Goal: Task Accomplishment & Management: Use online tool/utility

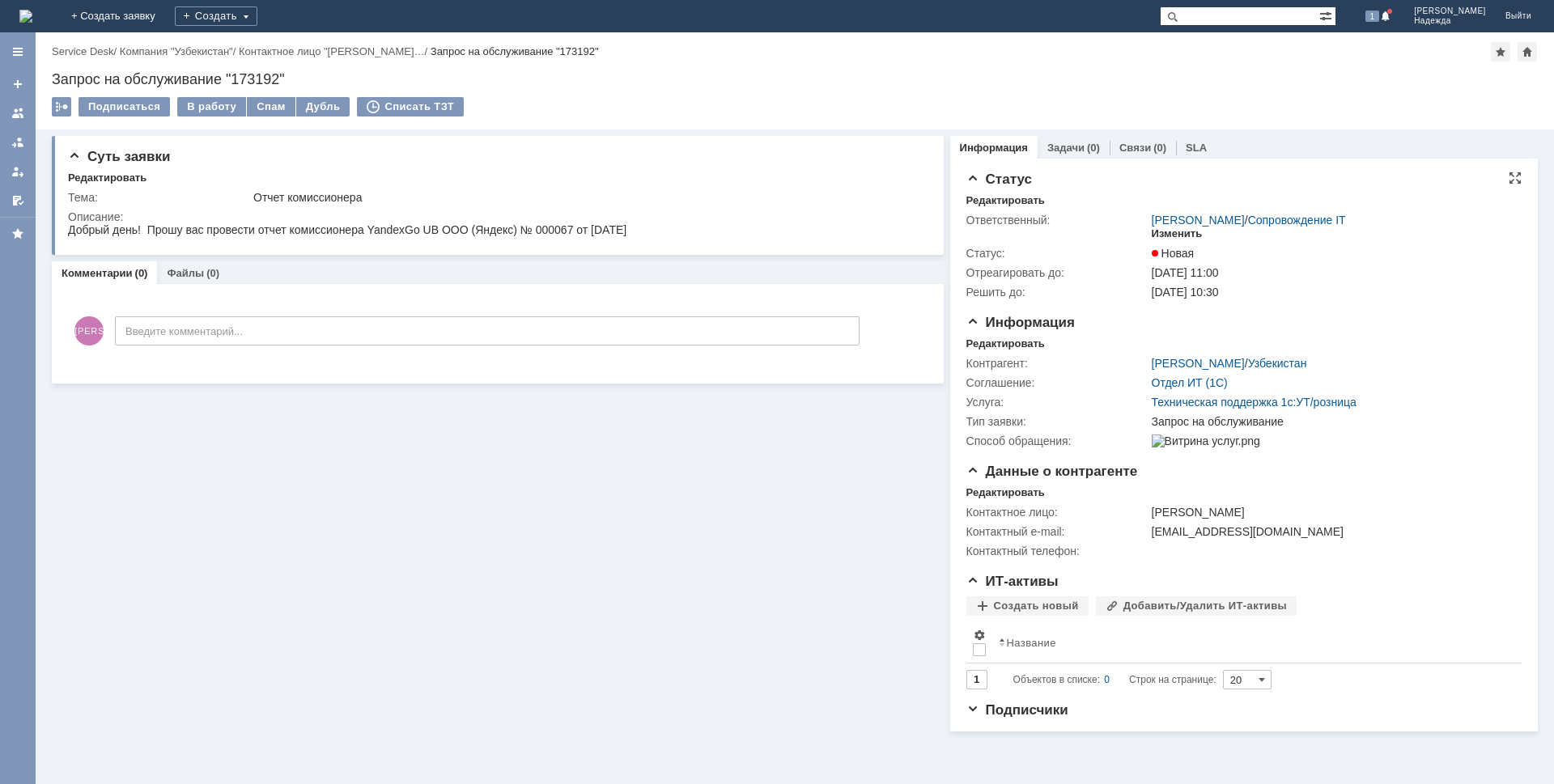
click at [1187, 234] on div "Изменить" at bounding box center [1177, 234] width 51 height 13
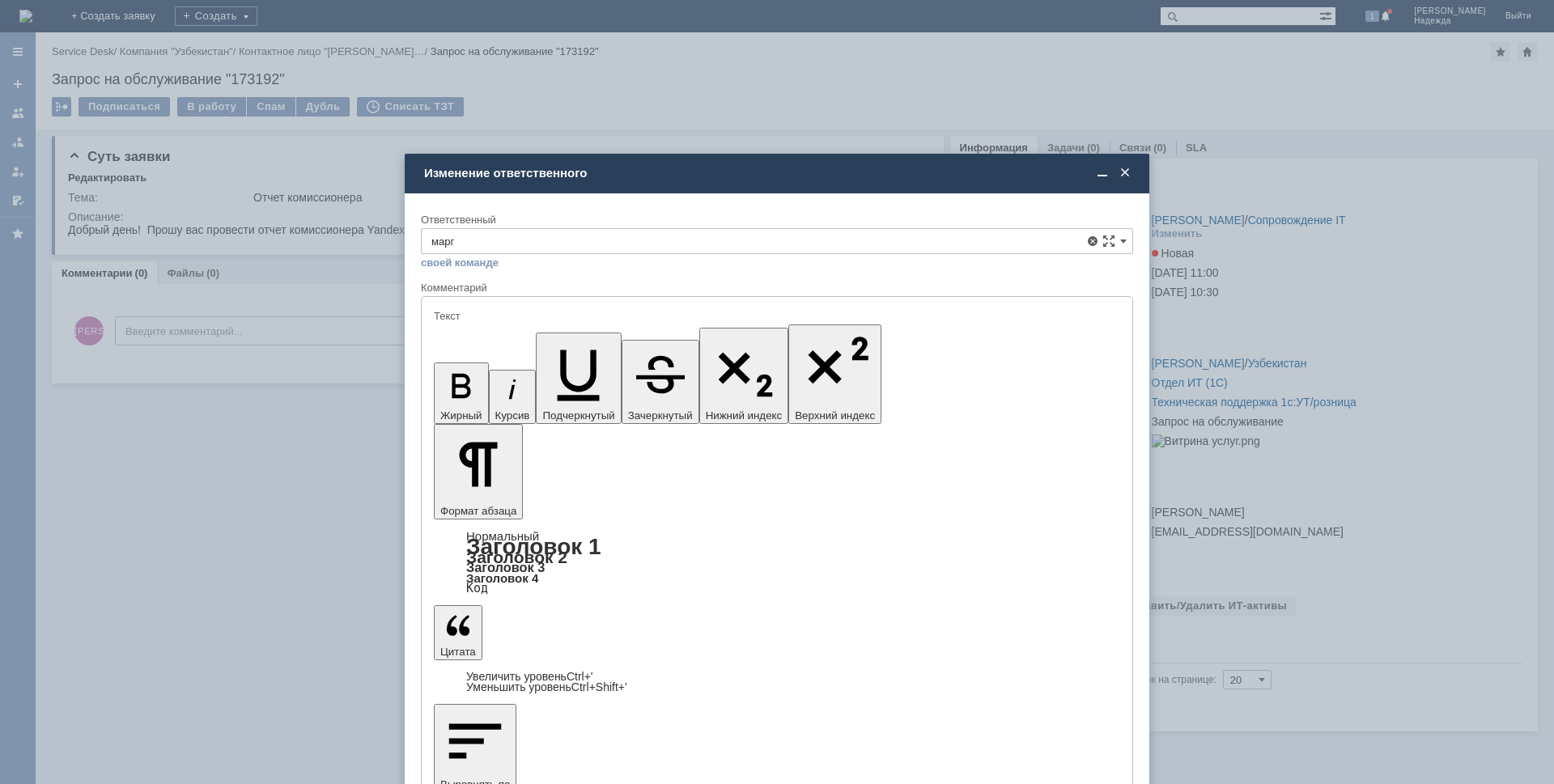
drag, startPoint x: 525, startPoint y: 358, endPoint x: 123, endPoint y: 7, distance: 533.7
click at [525, 358] on span "Марголин Михаил" at bounding box center [777, 360] width 692 height 13
type input "Марголин Михаил"
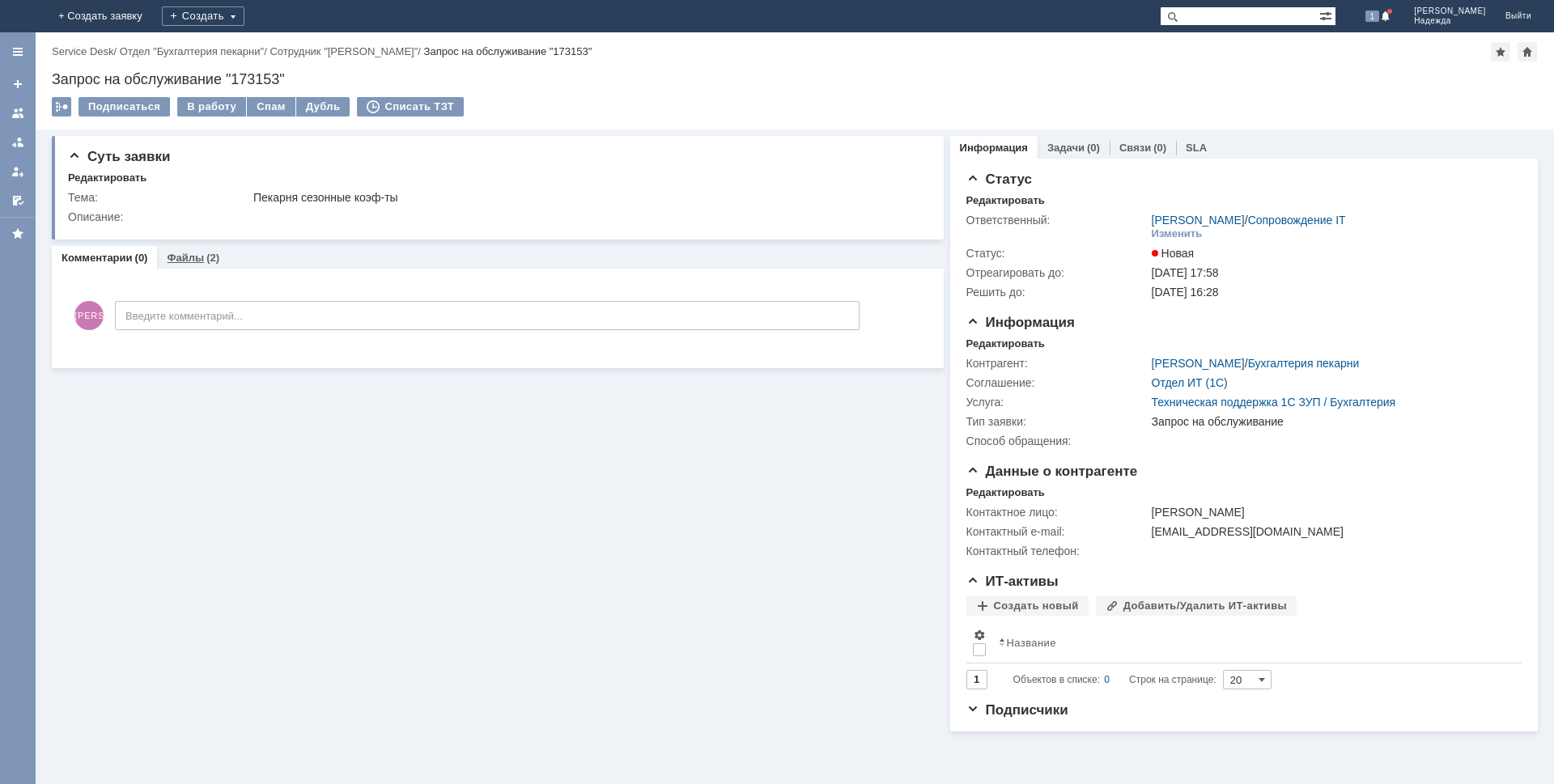
click at [200, 254] on div "Файлы (2)" at bounding box center [193, 257] width 53 height 11
click at [207, 108] on div "В работу" at bounding box center [212, 107] width 69 height 20
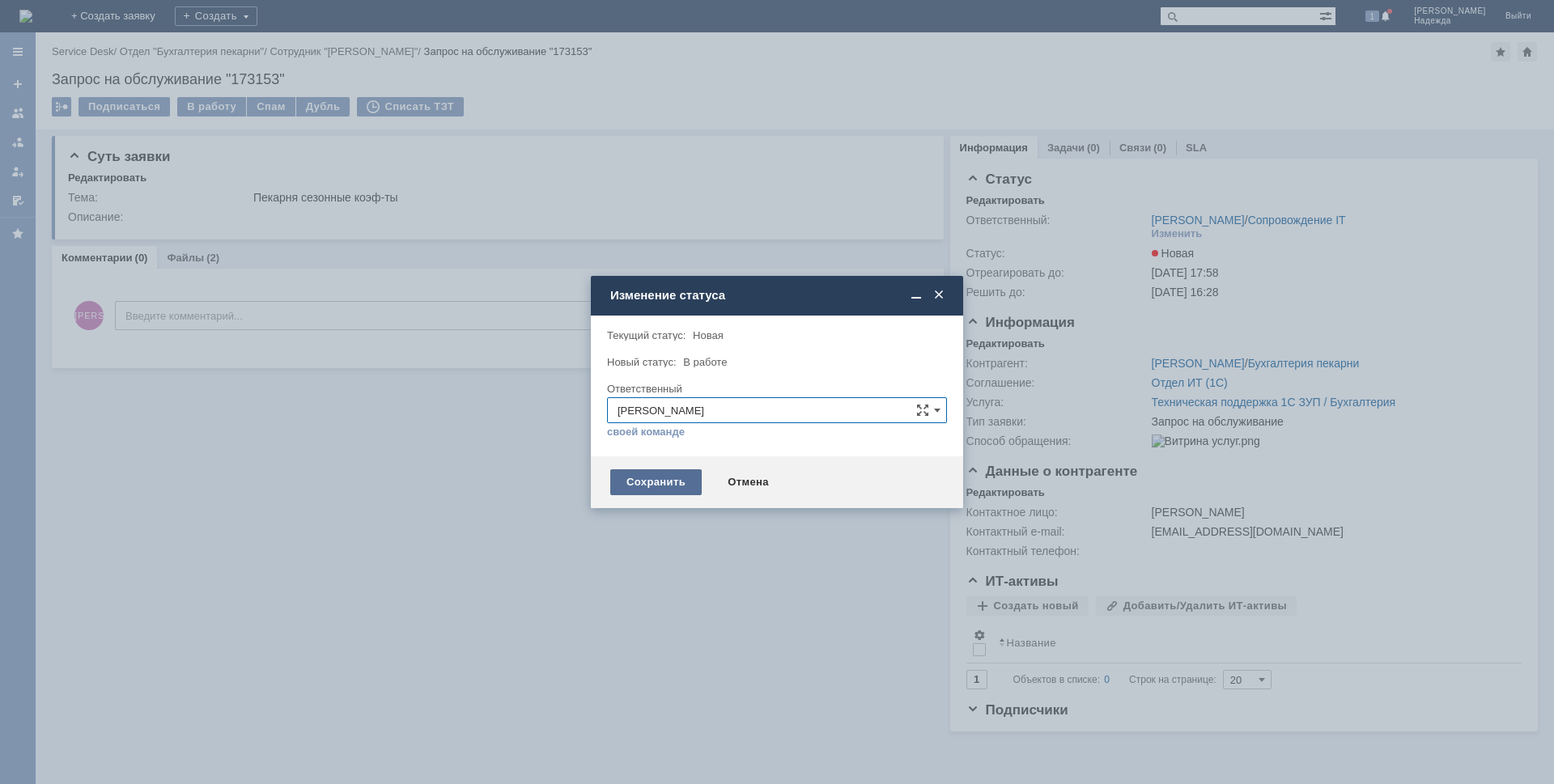
click at [687, 488] on div "Сохранить" at bounding box center [655, 483] width 91 height 26
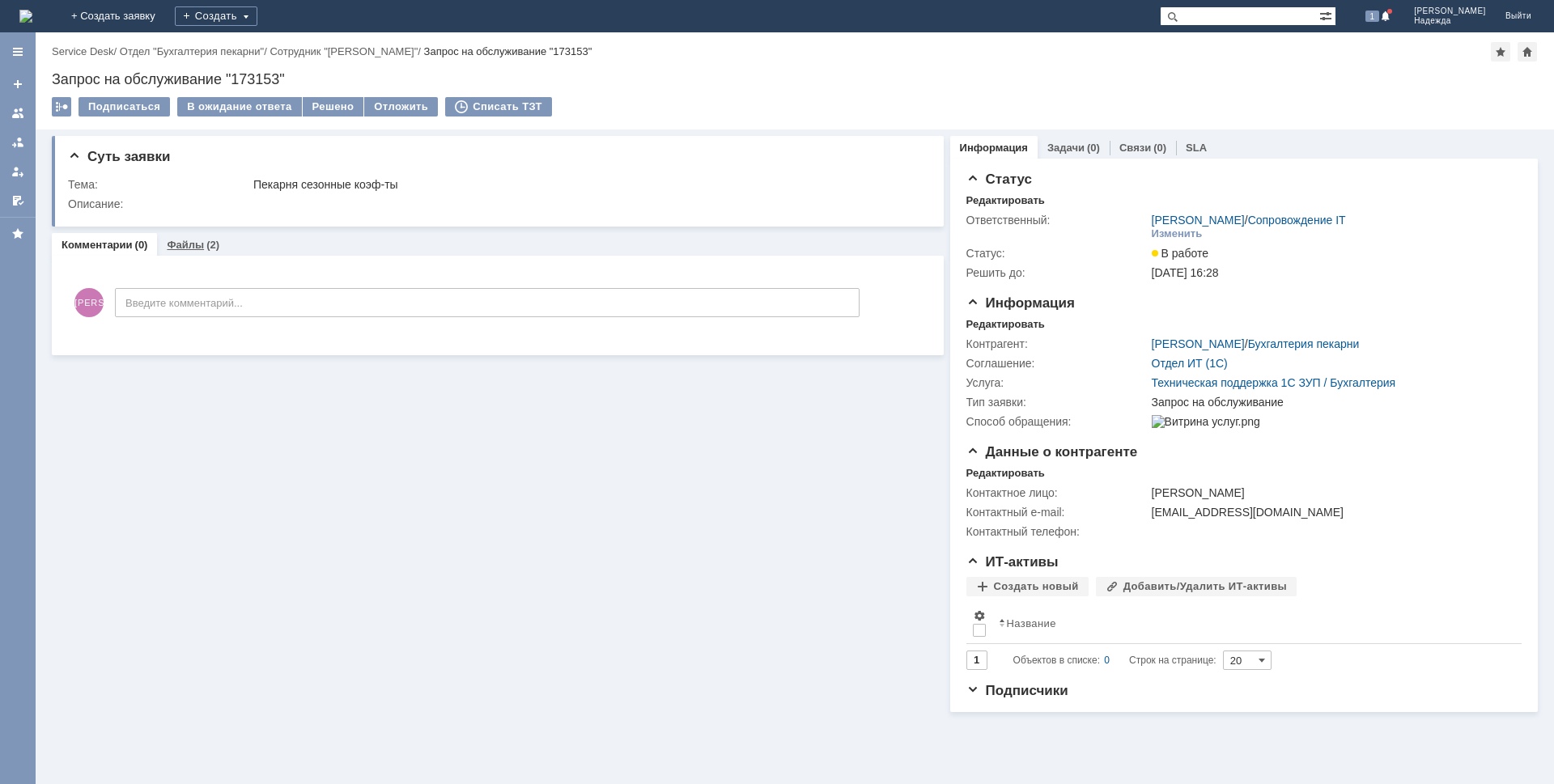
click at [187, 244] on link "Файлы" at bounding box center [185, 245] width 37 height 12
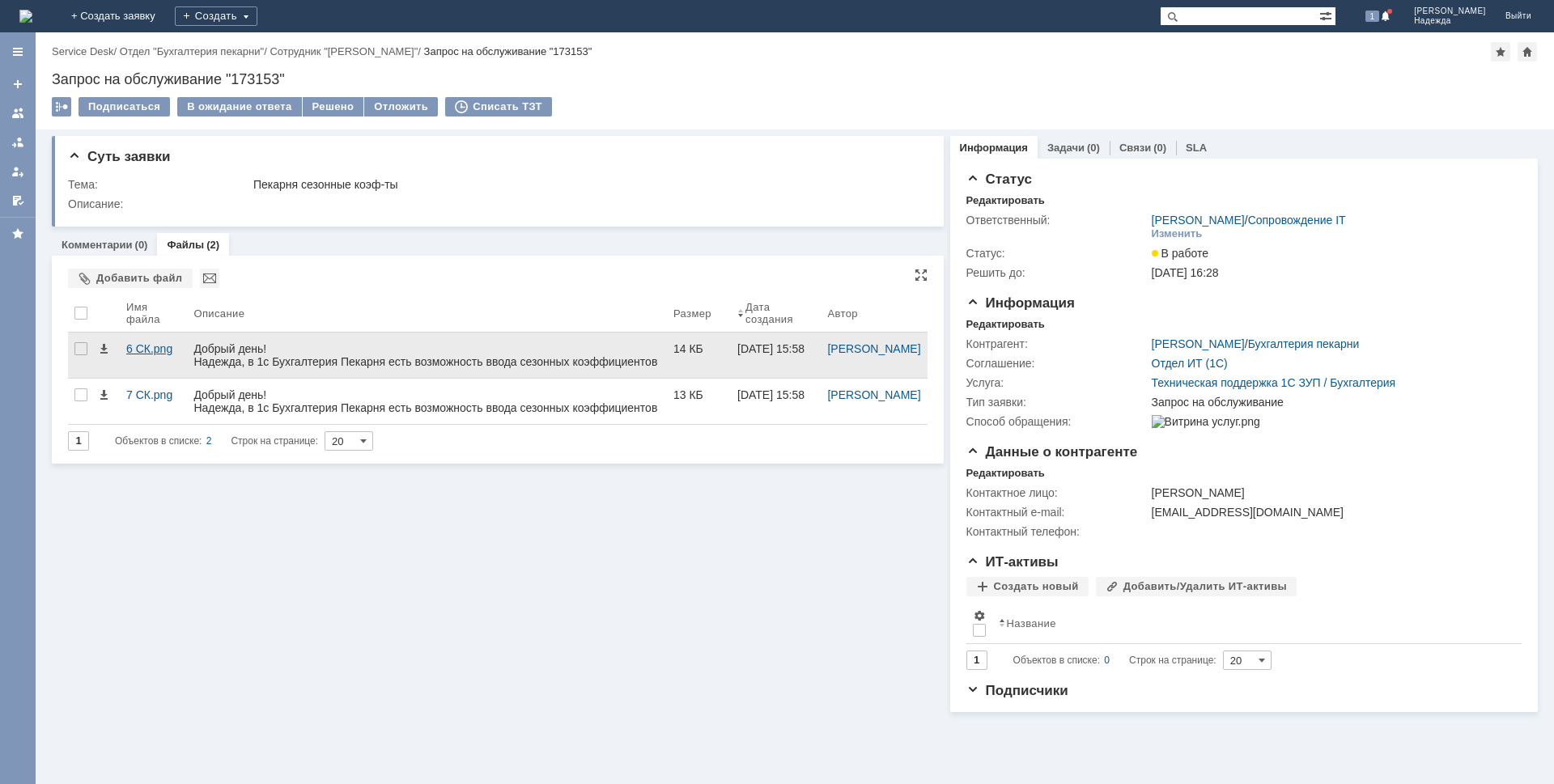
click at [139, 349] on div "6 СК.png" at bounding box center [154, 349] width 54 height 13
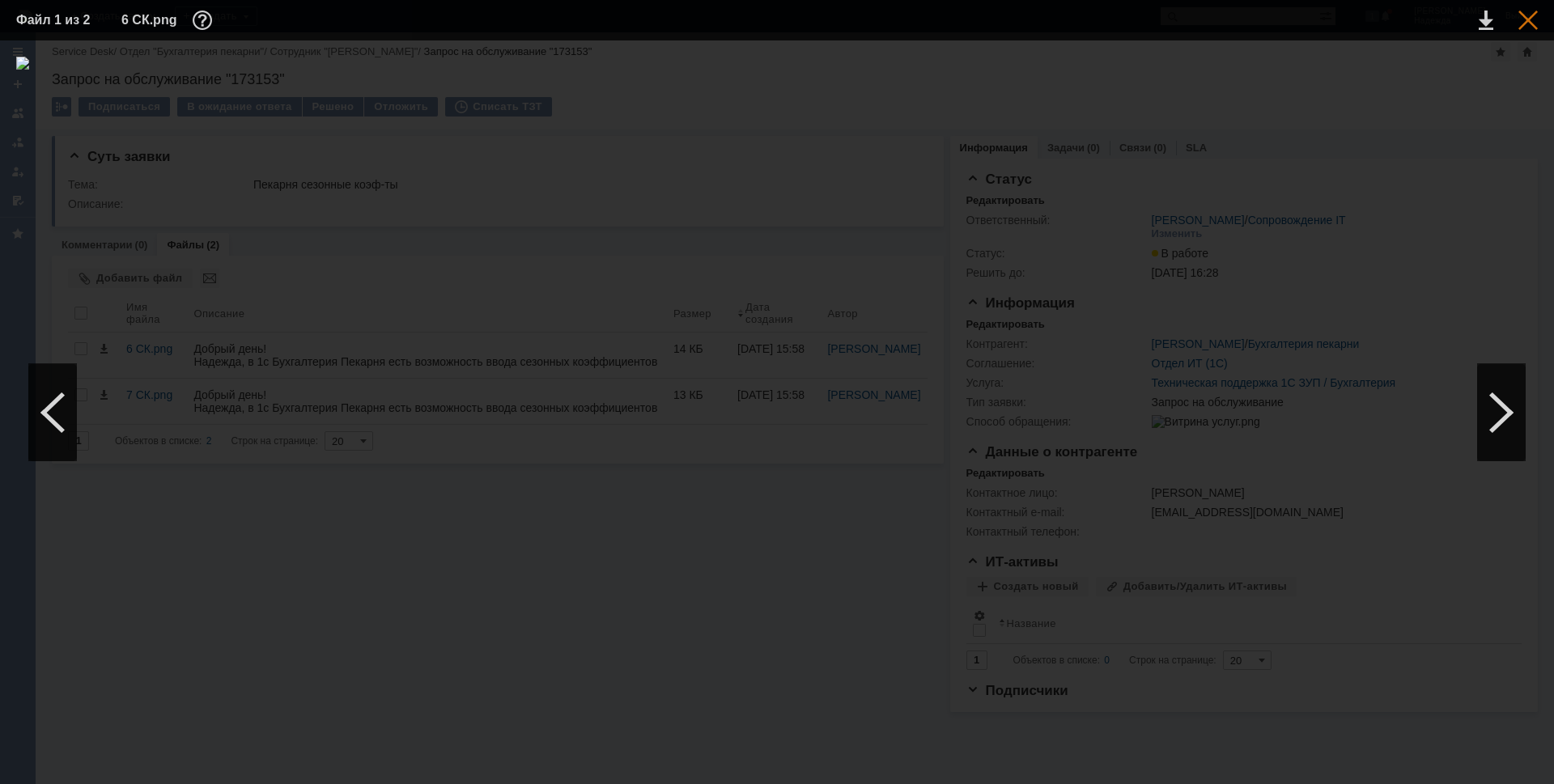
click at [1524, 23] on div at bounding box center [1529, 21] width 20 height 20
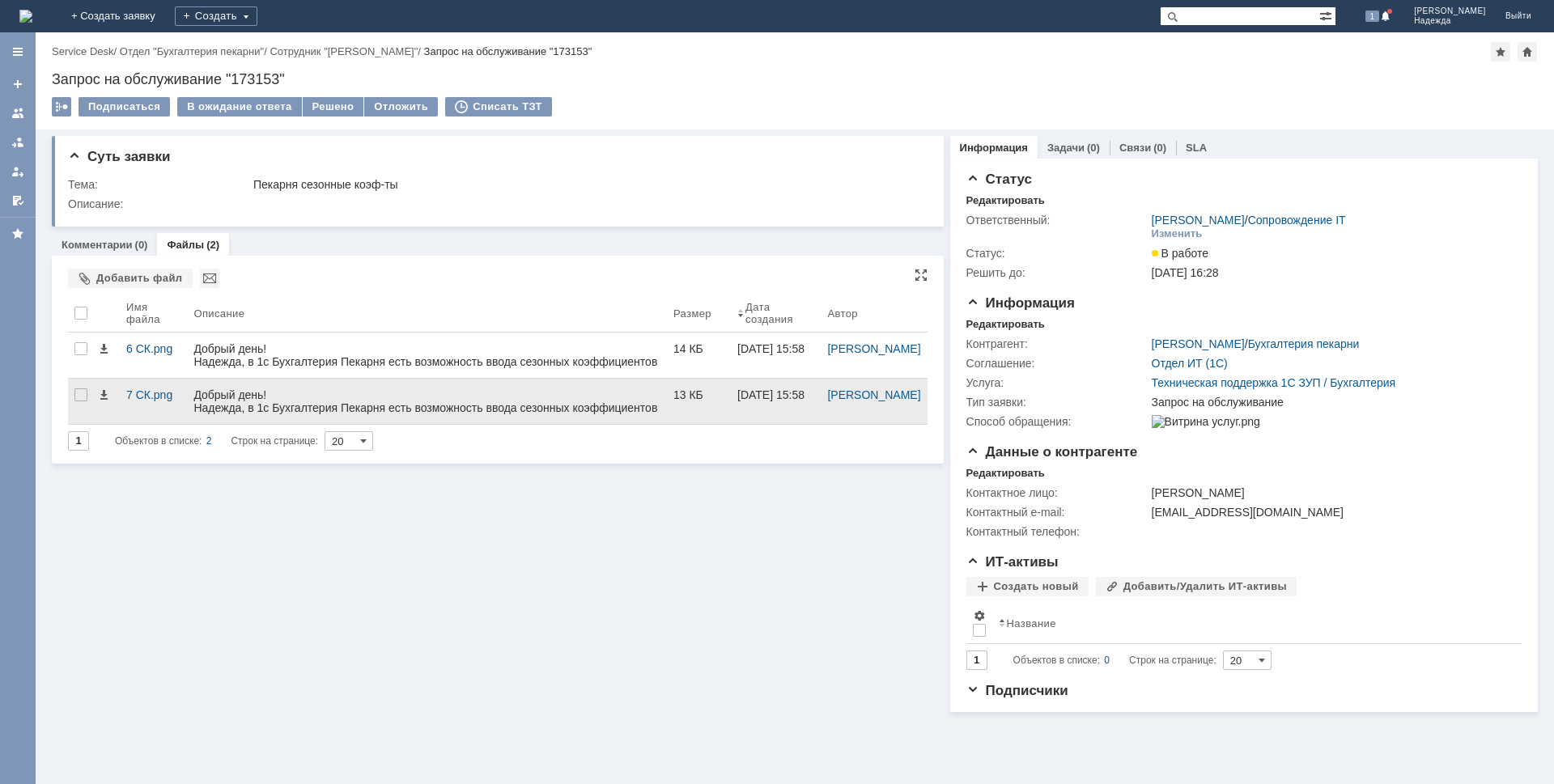
click at [253, 407] on div "Добрый день! Надежда, в 1с Бухгалтерия Пекарня есть возможность ввода сезонных …" at bounding box center [427, 433] width 467 height 90
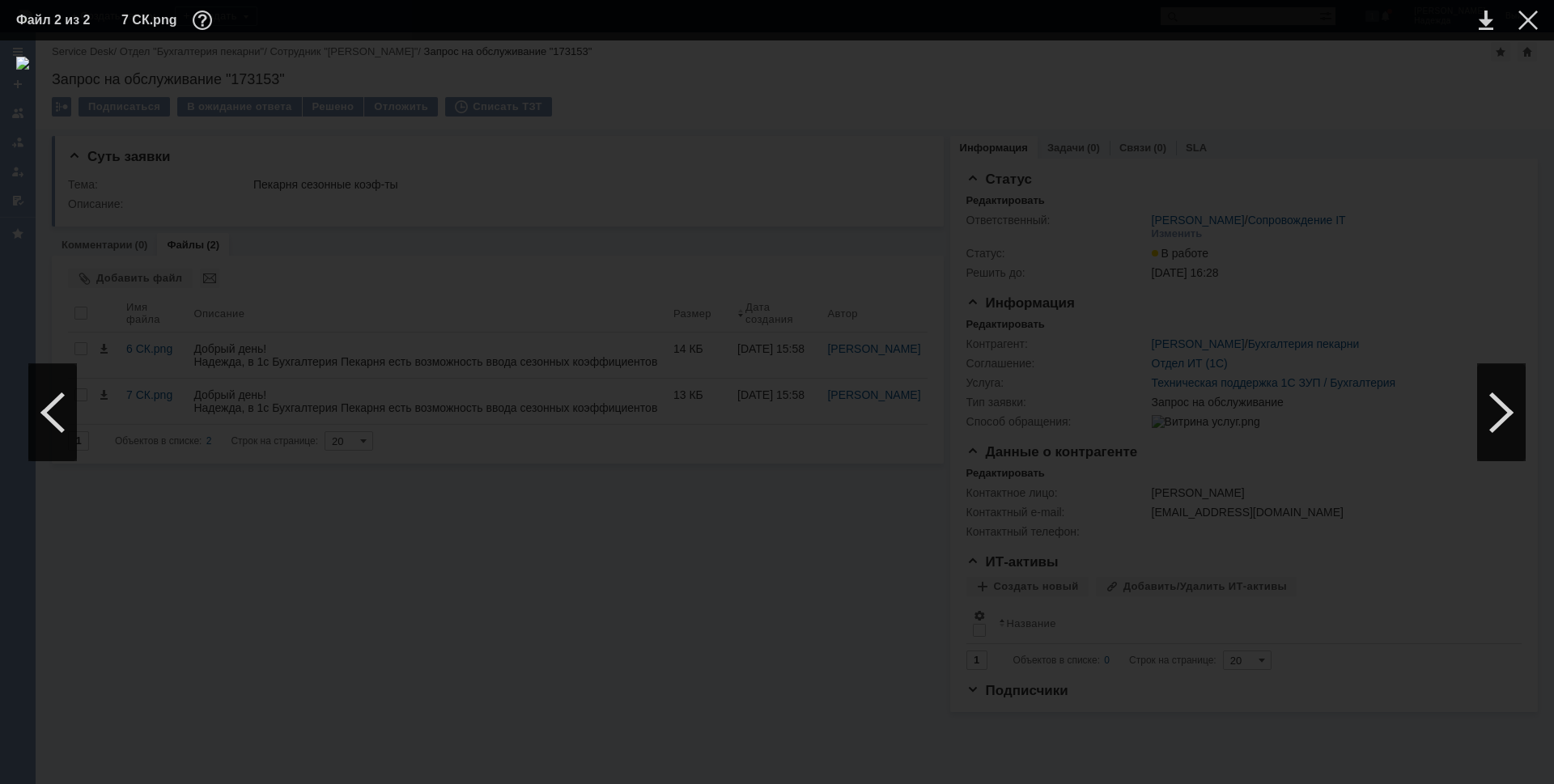
click at [1524, 33] on table "Файл 2 из 2 7 СК.png" at bounding box center [777, 20] width 1554 height 40
click at [1533, 10] on td at bounding box center [1515, 21] width 44 height 25
click at [1533, 25] on div at bounding box center [1529, 21] width 20 height 20
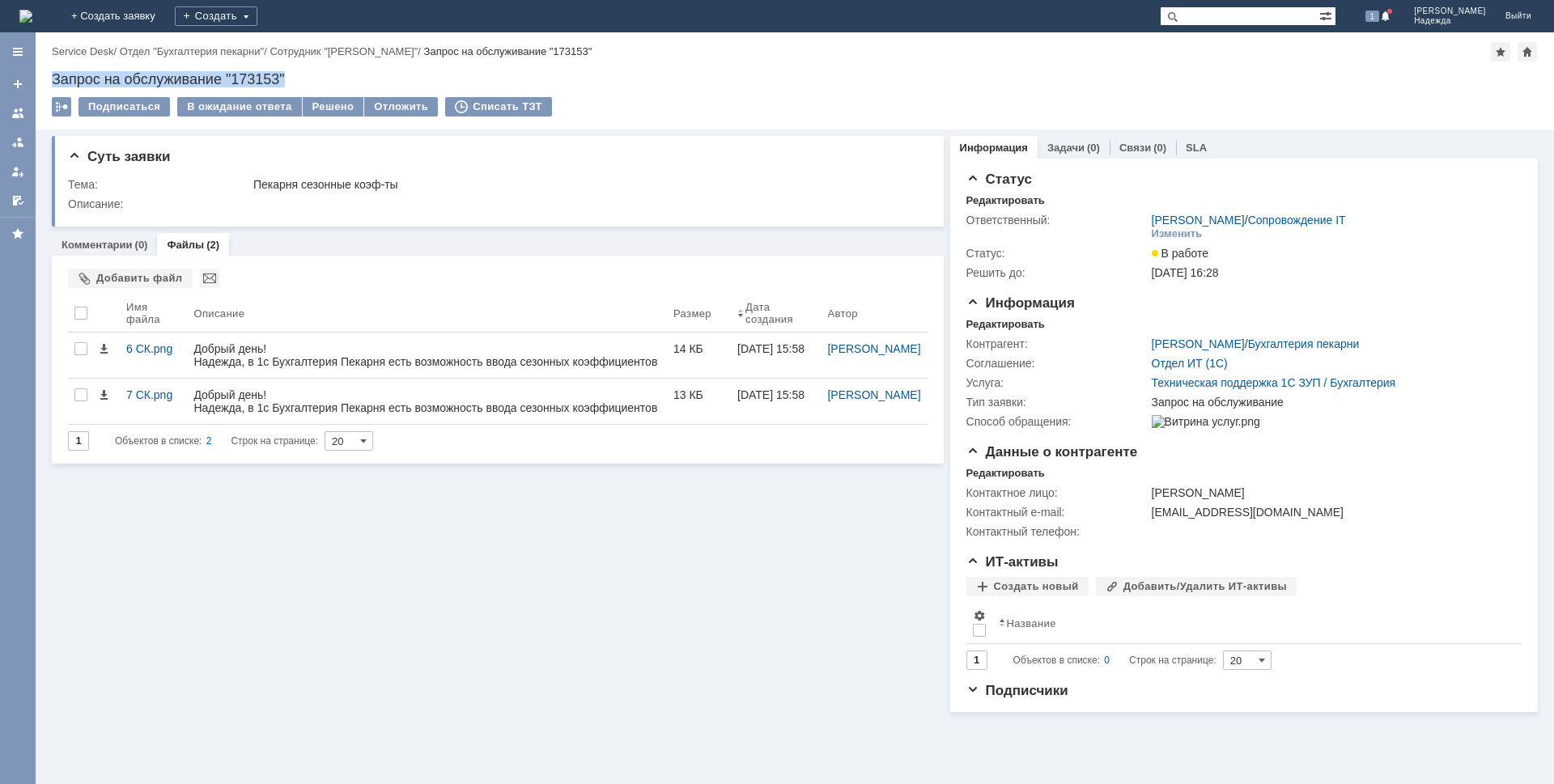
drag, startPoint x: 288, startPoint y: 74, endPoint x: 52, endPoint y: 72, distance: 236.0
click at [52, 72] on div "Запрос на обслуживание "173153"" at bounding box center [795, 80] width 1487 height 16
copy div "Запрос на обслуживание "173153""
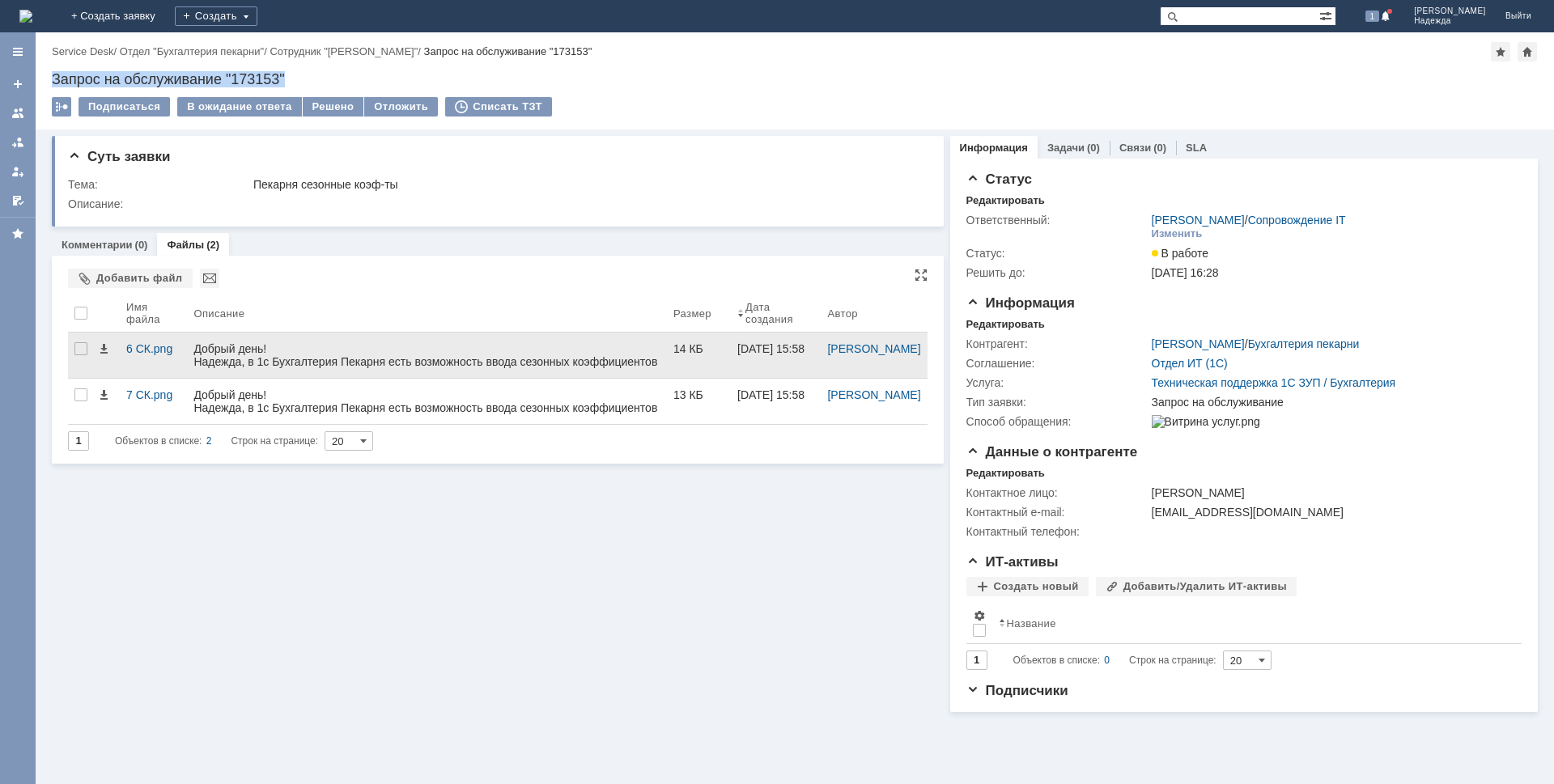
click at [226, 355] on div "Добрый день! Надежда, в 1с Бухгалтерия Пекарня есть возможность ввода сезонных …" at bounding box center [427, 387] width 467 height 90
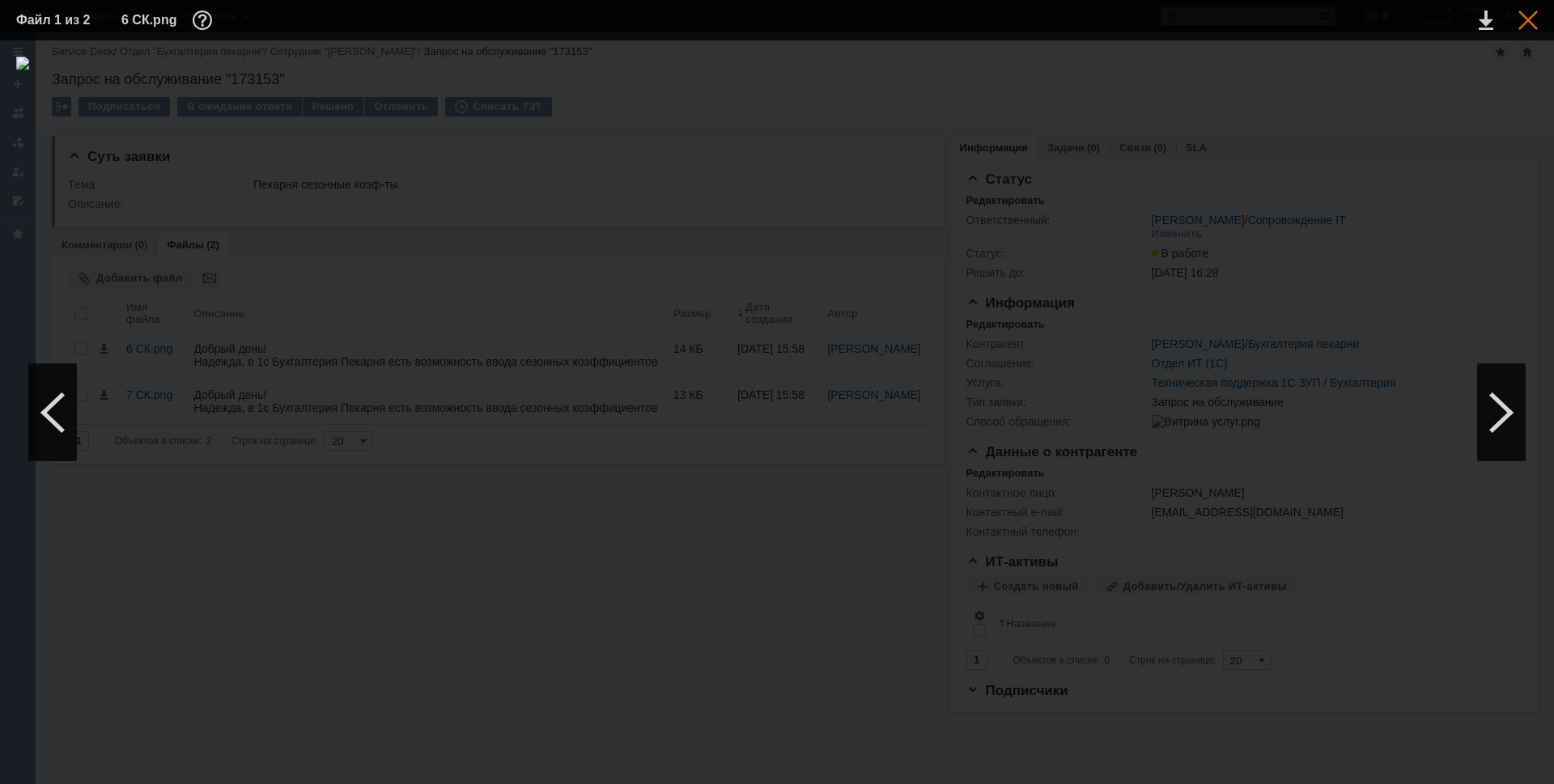
click at [1537, 27] on div at bounding box center [1529, 21] width 20 height 20
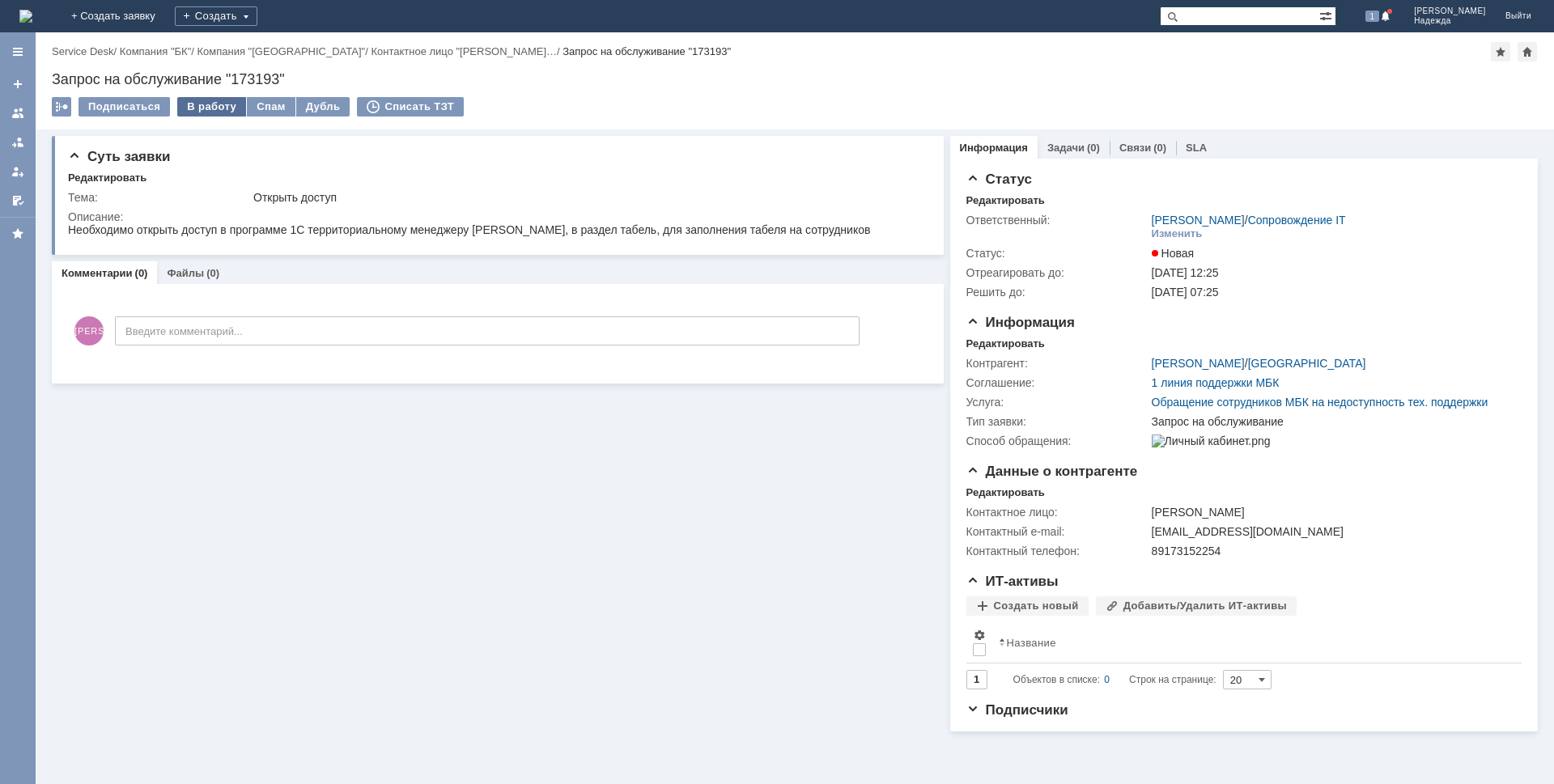
click at [205, 112] on div "В работу" at bounding box center [212, 107] width 69 height 20
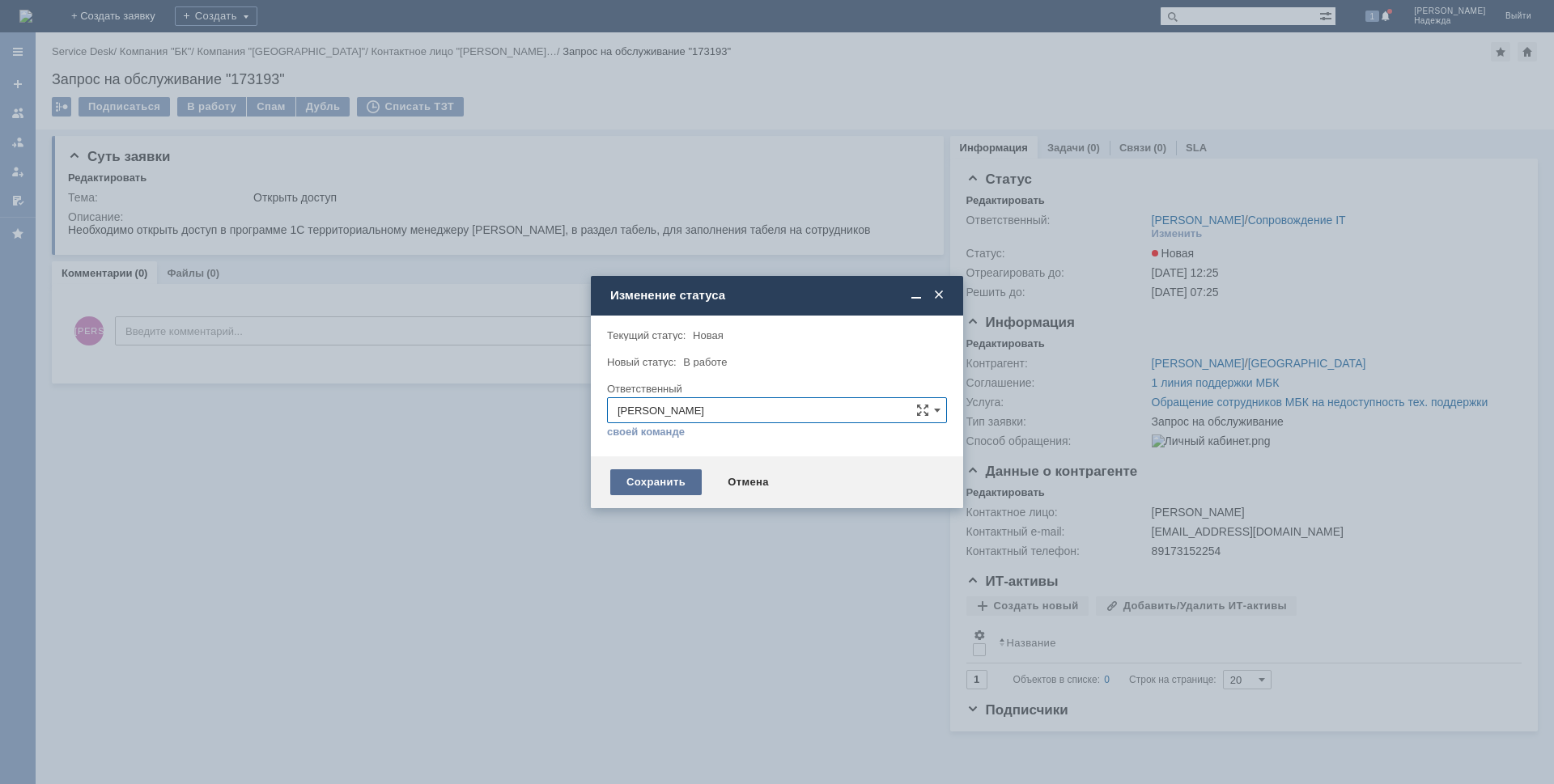
click at [669, 470] on div "Сохранить" at bounding box center [655, 483] width 91 height 26
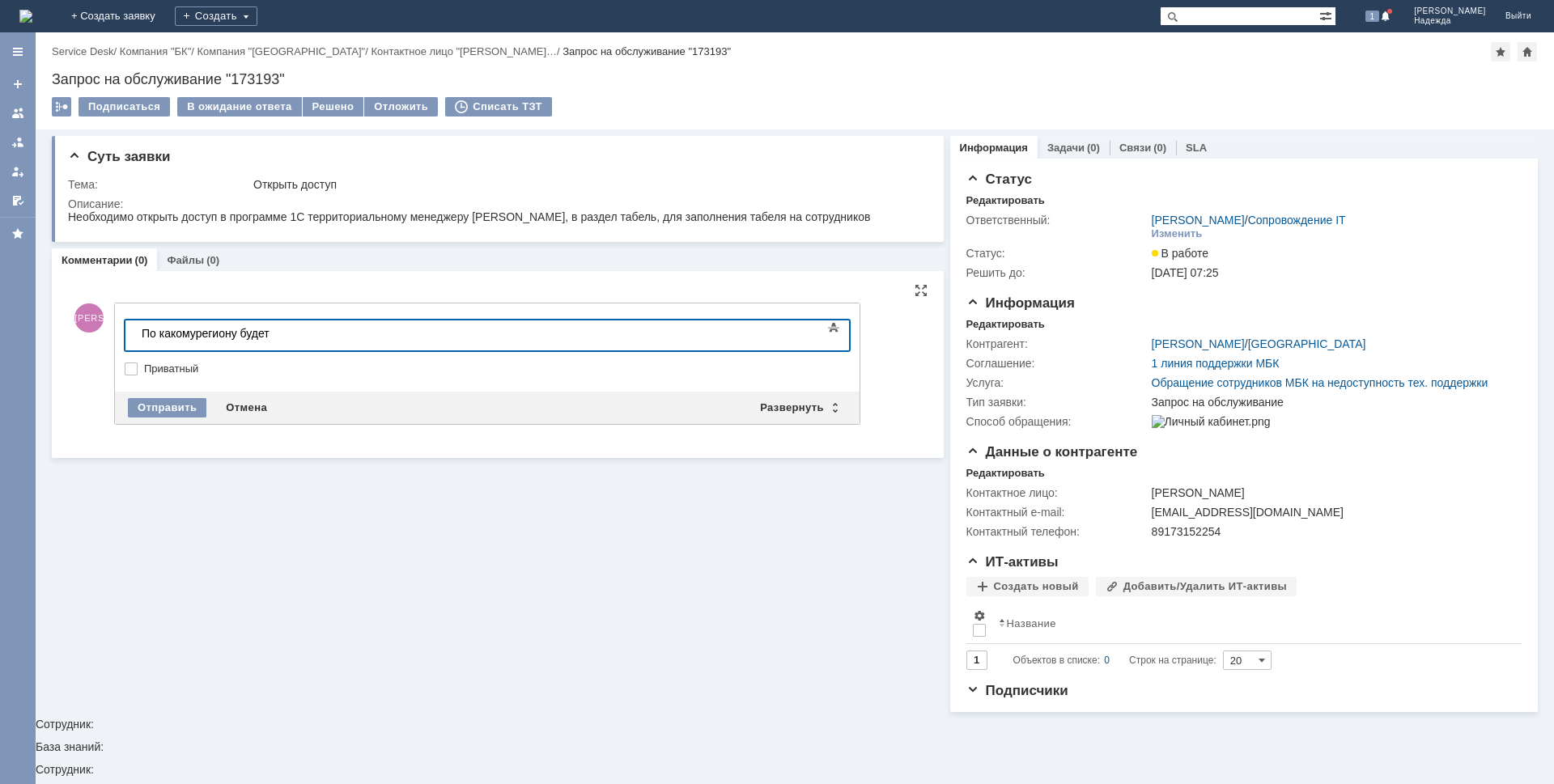
click at [195, 332] on div "​По какомурегиону будет" at bounding box center [256, 333] width 230 height 13
click at [281, 333] on div "По какому региону будет" at bounding box center [256, 333] width 230 height 13
click at [134, 408] on div "Отправить" at bounding box center [168, 408] width 79 height 20
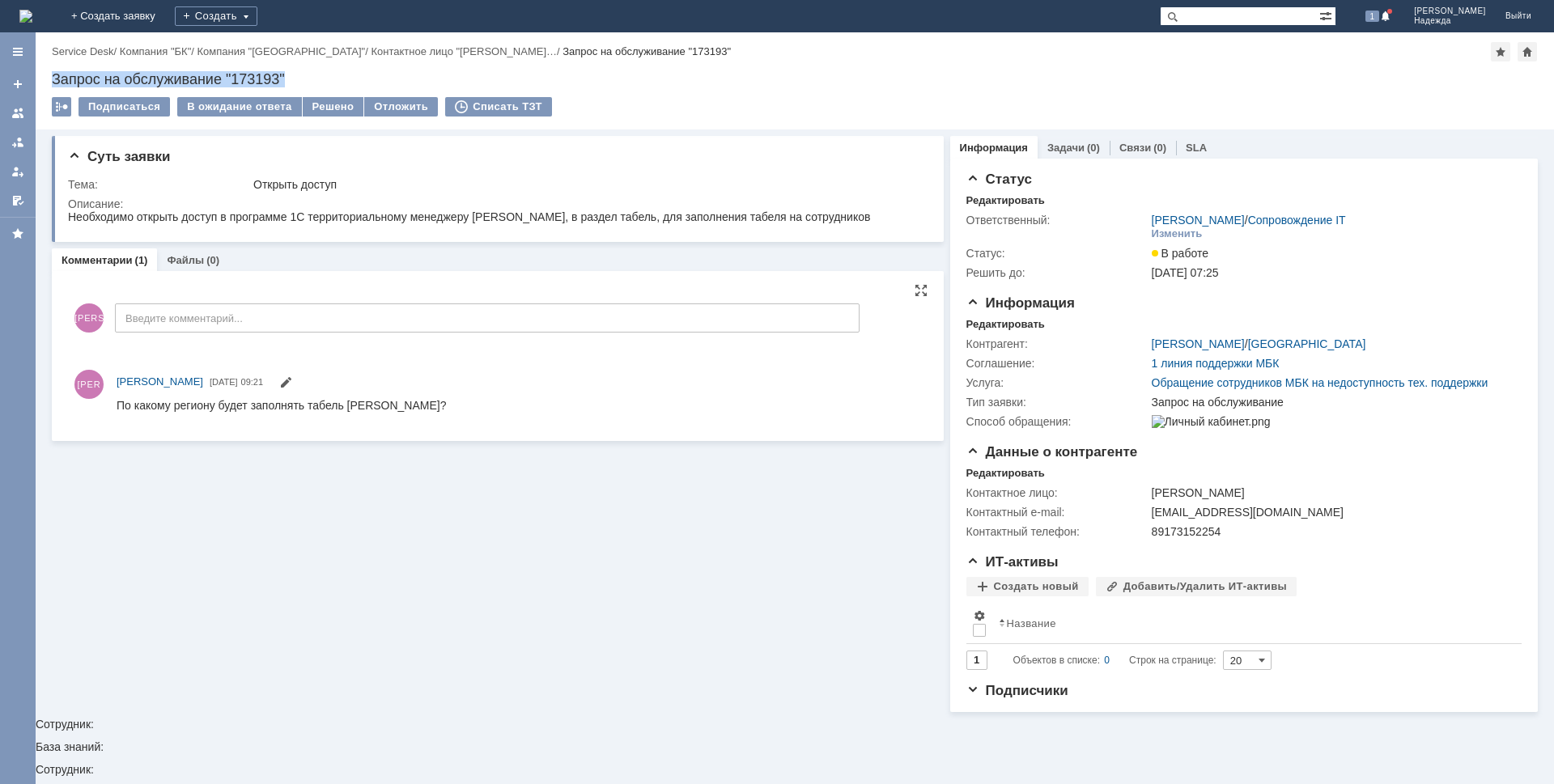
drag, startPoint x: 292, startPoint y: 73, endPoint x: 46, endPoint y: 78, distance: 246.1
click at [46, 78] on div "Назад | Service Desk / Компания "БК" / Компания "Саратов" / Контактное лицо "Ст…" at bounding box center [794, 80] width 1519 height 97
copy div "Запрос на обслуживание "173193""
click at [247, 94] on div "Назад | Service Desk / Компания "БК" / Компания "Саратов" / Контактное лицо "Ст…" at bounding box center [794, 80] width 1519 height 97
click at [251, 108] on div "В ожидание ответа" at bounding box center [239, 107] width 124 height 20
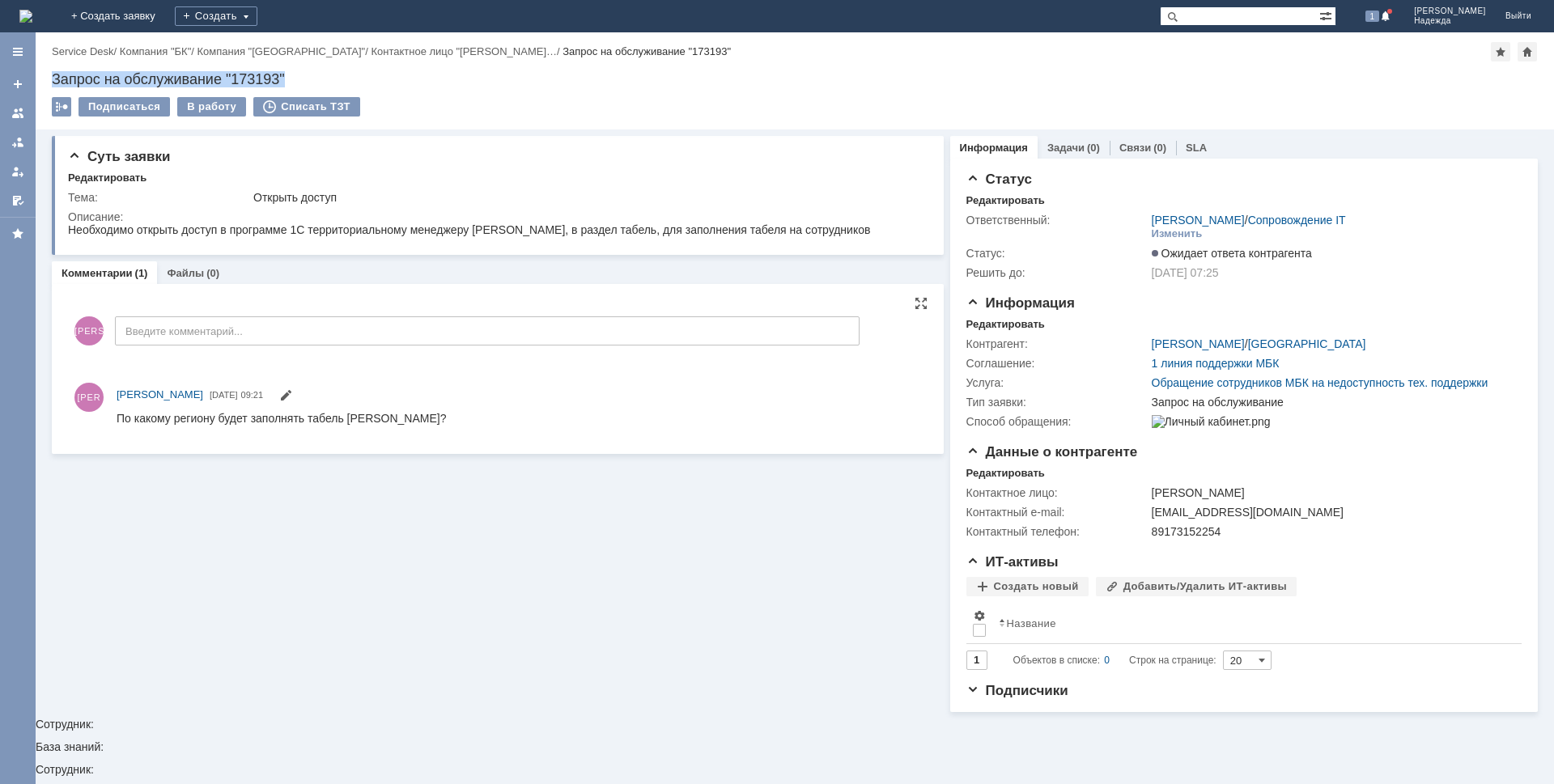
drag, startPoint x: 309, startPoint y: 71, endPoint x: 53, endPoint y: 75, distance: 256.0
click at [53, 75] on div "Запрос на обслуживание "173193"" at bounding box center [795, 80] width 1487 height 16
copy div "Запрос на обслуживание "173193""
click at [866, 229] on html "Необходимо открыть доступ в программе 1С территориальному менеджеру [PERSON_NAM…" at bounding box center [494, 231] width 853 height 15
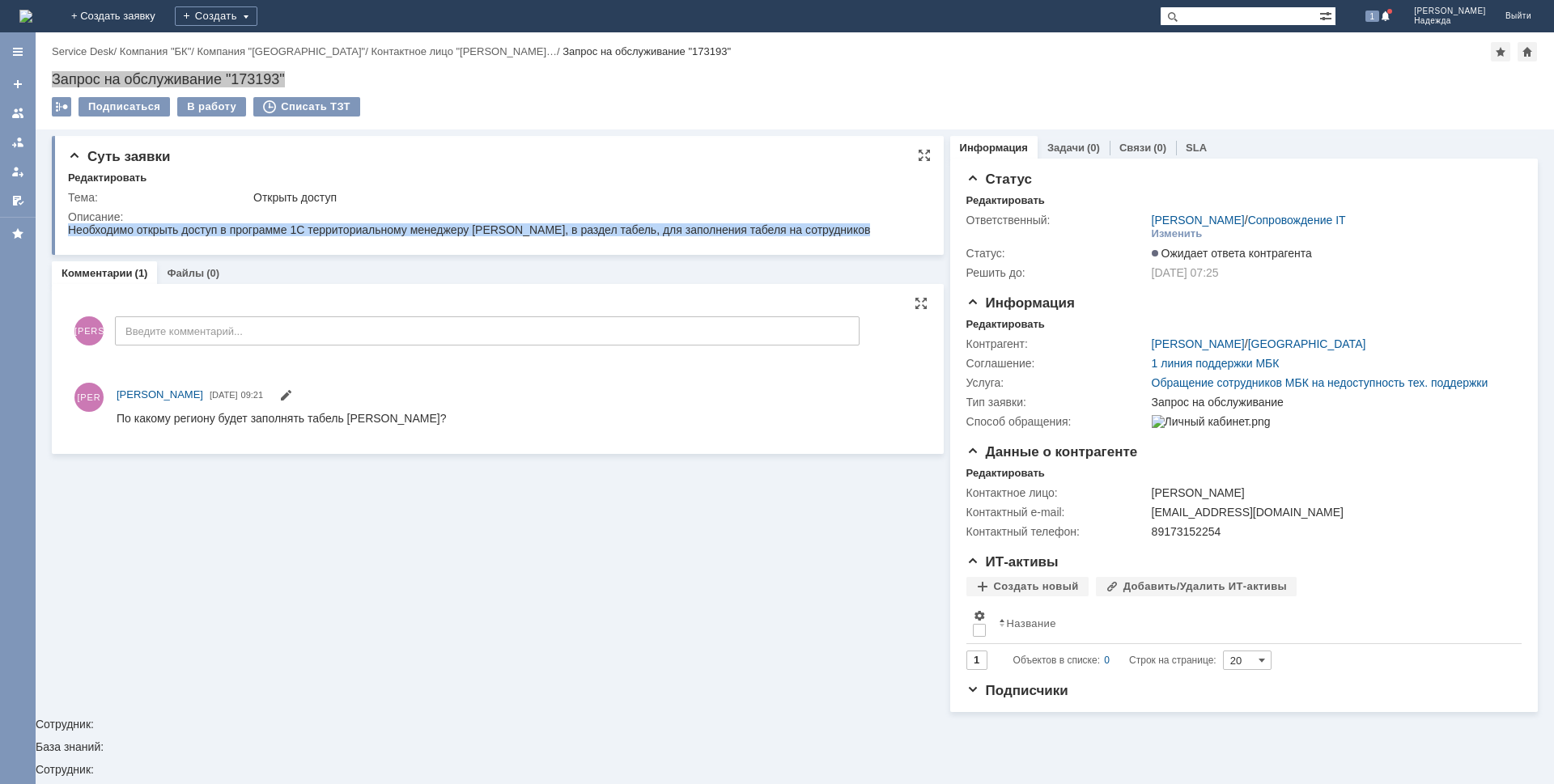
drag, startPoint x: 863, startPoint y: 230, endPoint x: 68, endPoint y: 229, distance: 795.0
click at [68, 229] on html "Необходимо открыть доступ в программе 1С территориальному менеджеру [PERSON_NAM…" at bounding box center [494, 231] width 853 height 15
copy div "Необходимо открыть доступ в программе 1С территориальному менеджеру [PERSON_NAM…"
